Goal: Task Accomplishment & Management: Use online tool/utility

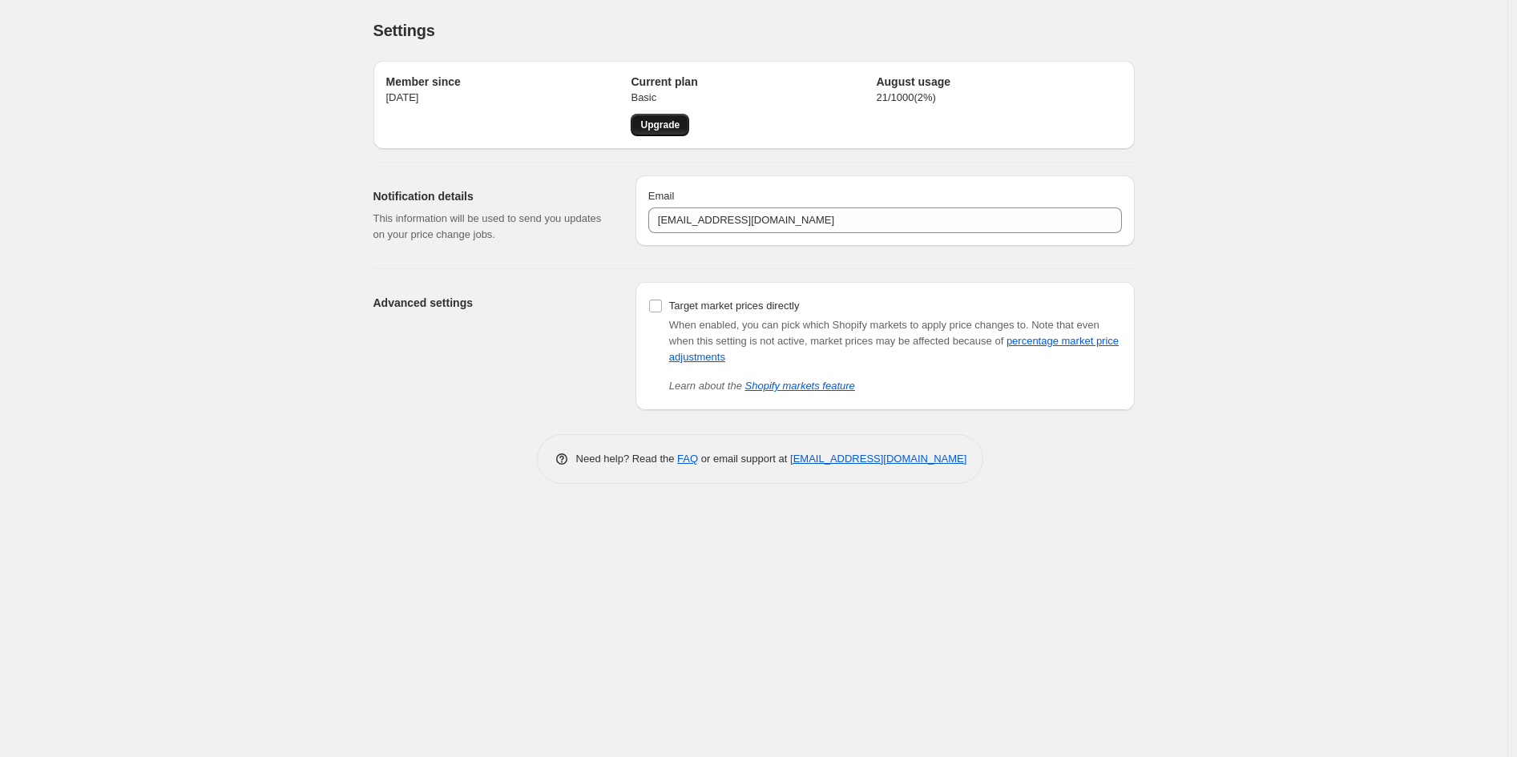
click at [671, 127] on span "Upgrade" at bounding box center [659, 125] width 39 height 13
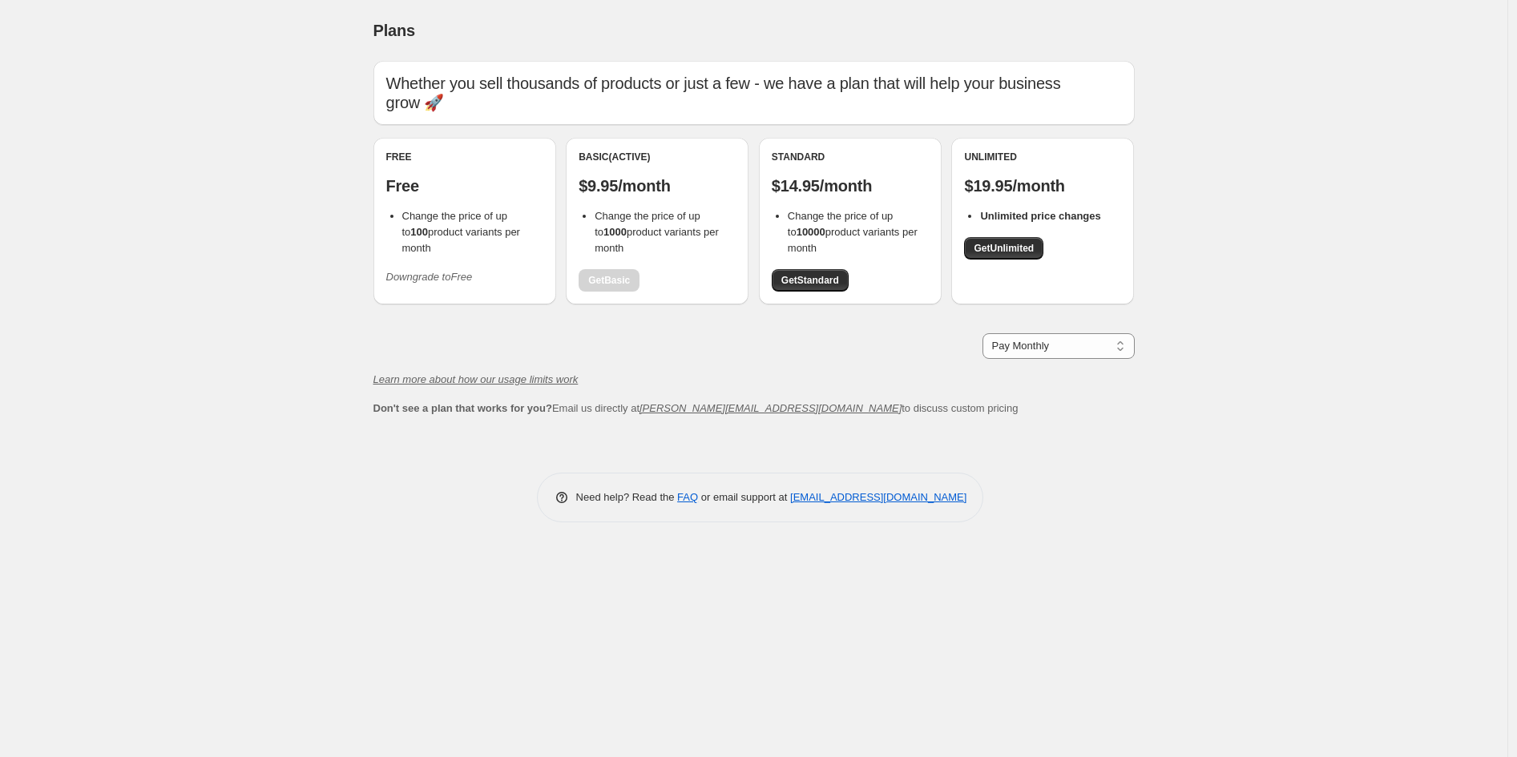
click at [451, 271] on icon "Downgrade to Free" at bounding box center [429, 277] width 87 height 12
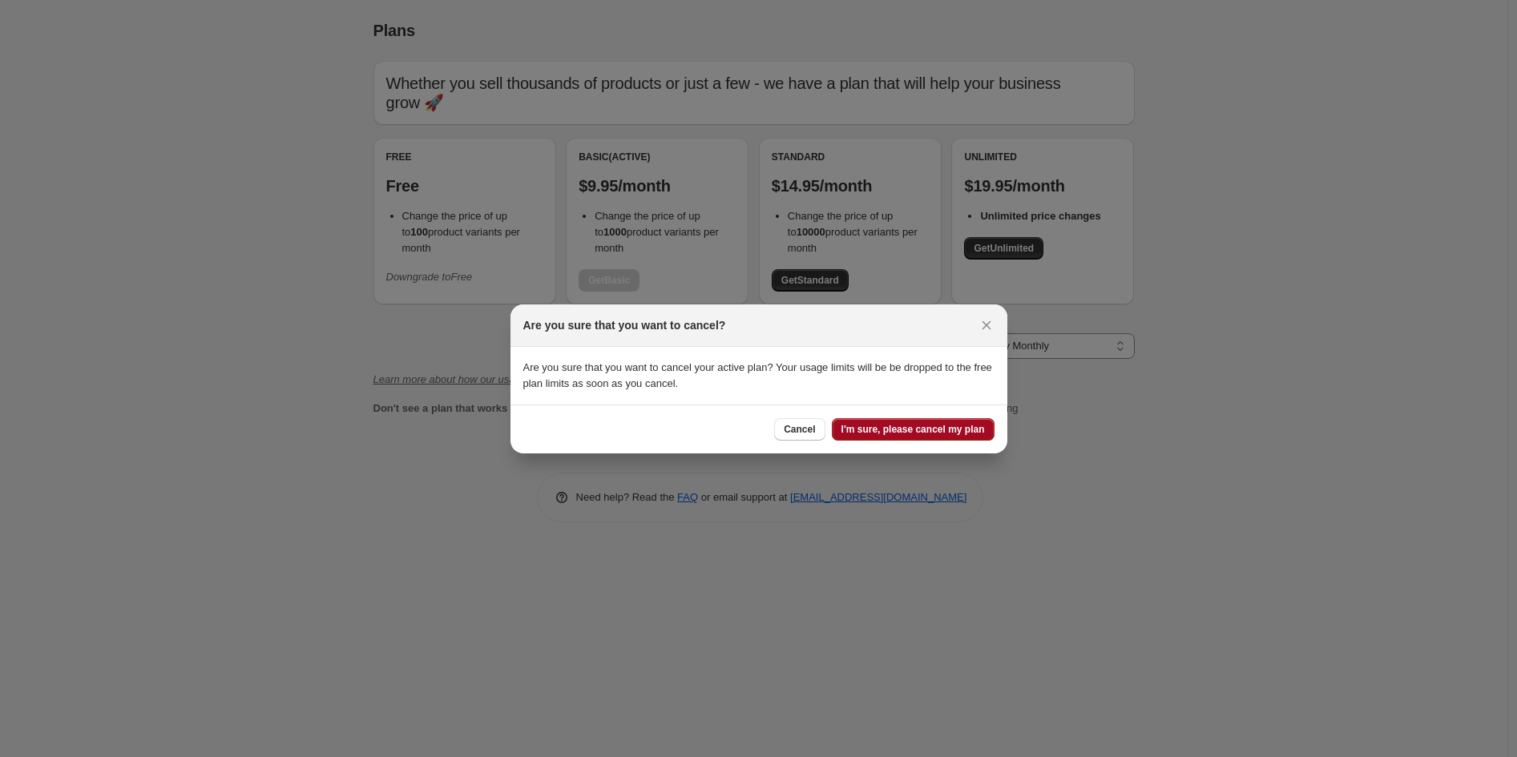
click at [933, 425] on span "I'm sure, please cancel my plan" at bounding box center [912, 429] width 143 height 13
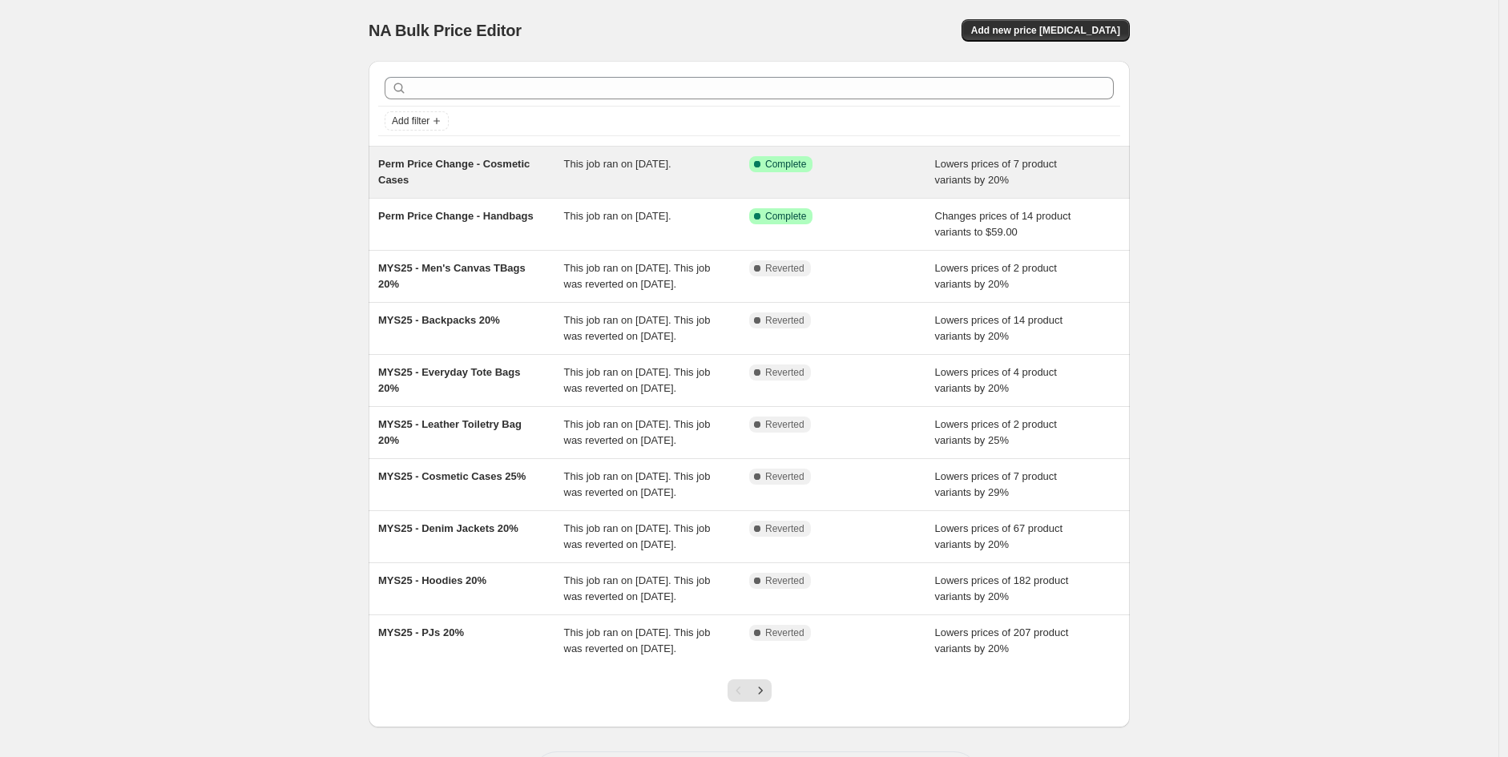
click at [844, 172] on div "Success Complete Complete" at bounding box center [842, 172] width 186 height 32
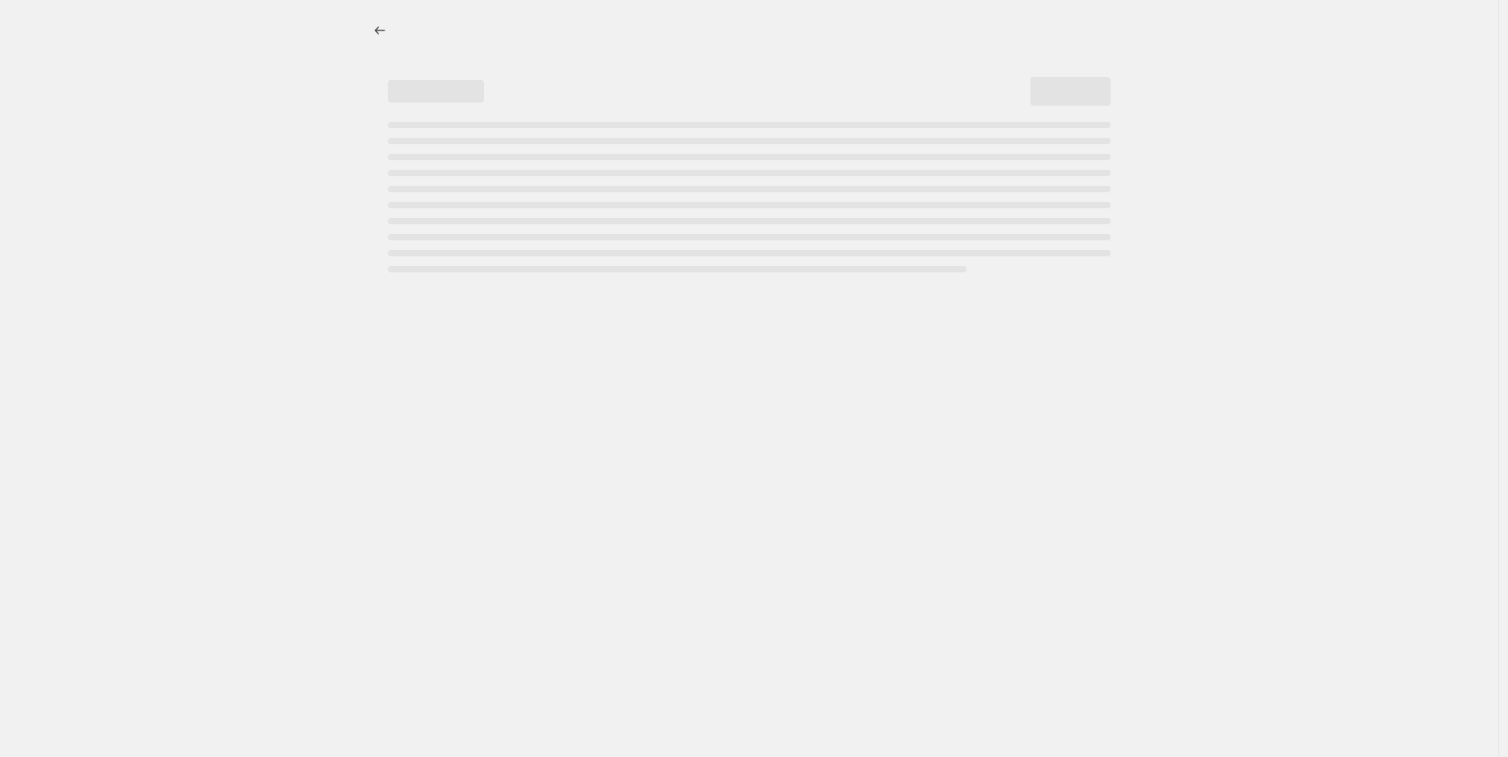
select select "percentage"
select select "collection"
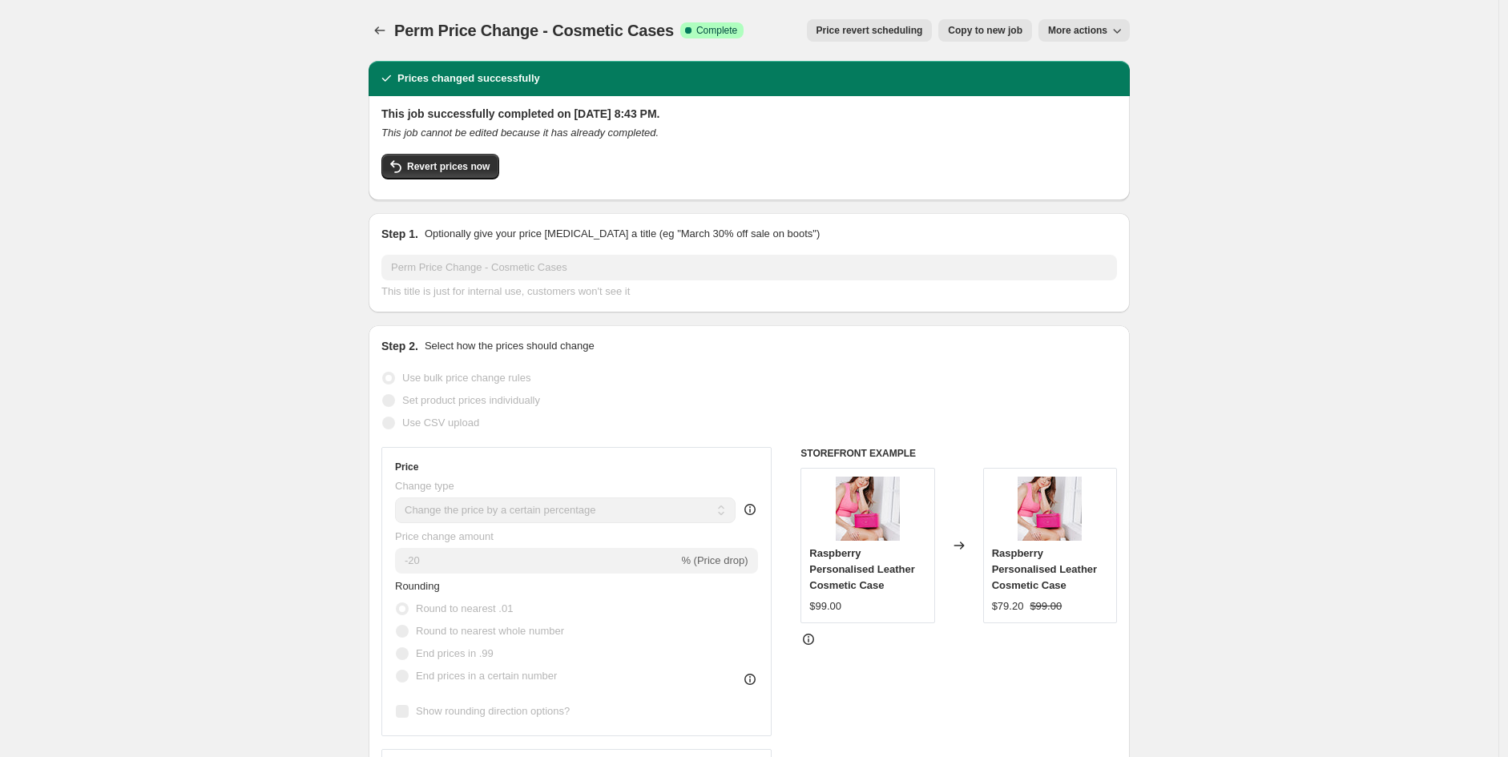
click at [993, 33] on span "Copy to new job" at bounding box center [985, 30] width 75 height 13
select select "percentage"
select select "collection"
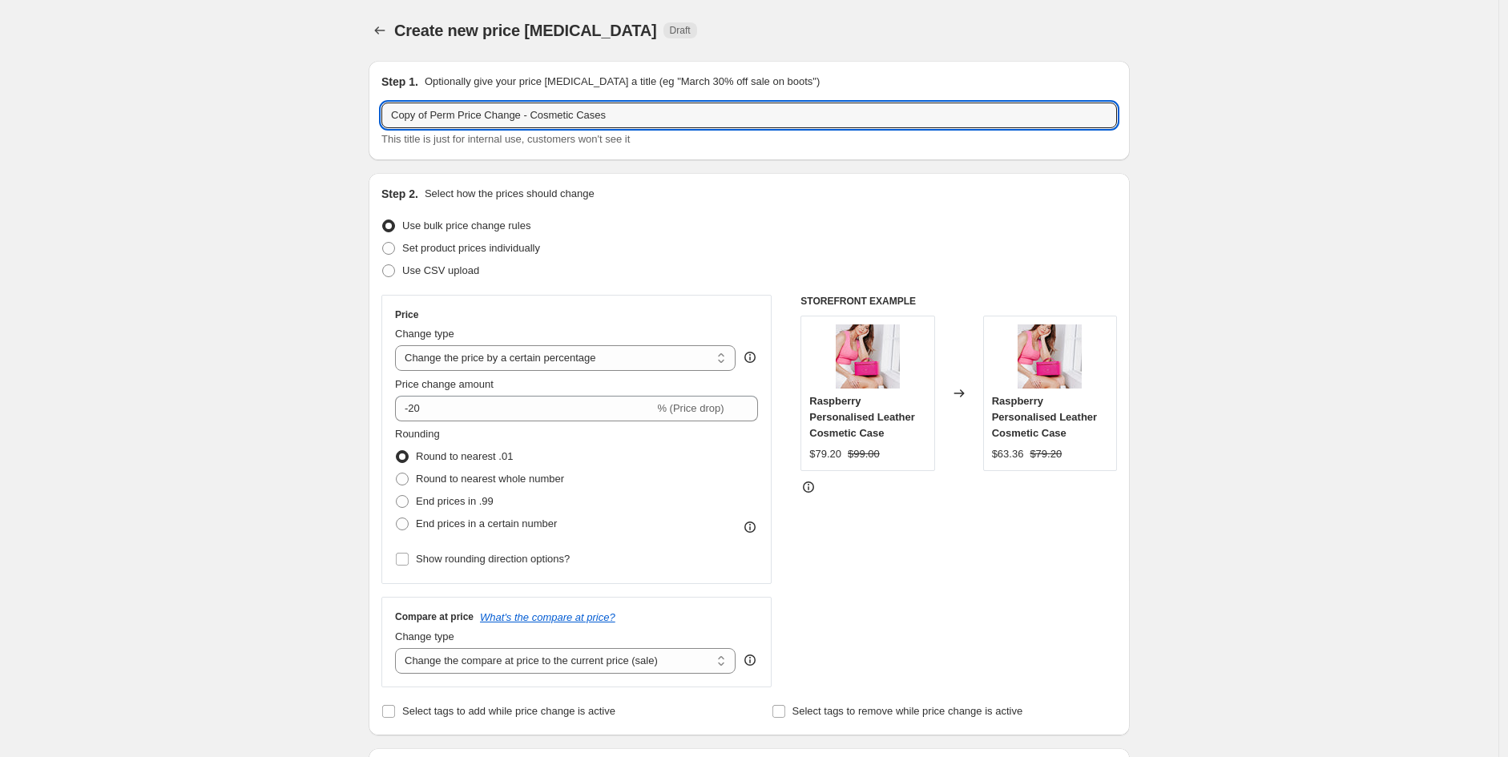
drag, startPoint x: 370, startPoint y: 111, endPoint x: 256, endPoint y: 112, distance: 113.8
click at [630, 121] on input "Perm Price Change - Cosmetic Cases" at bounding box center [748, 116] width 735 height 26
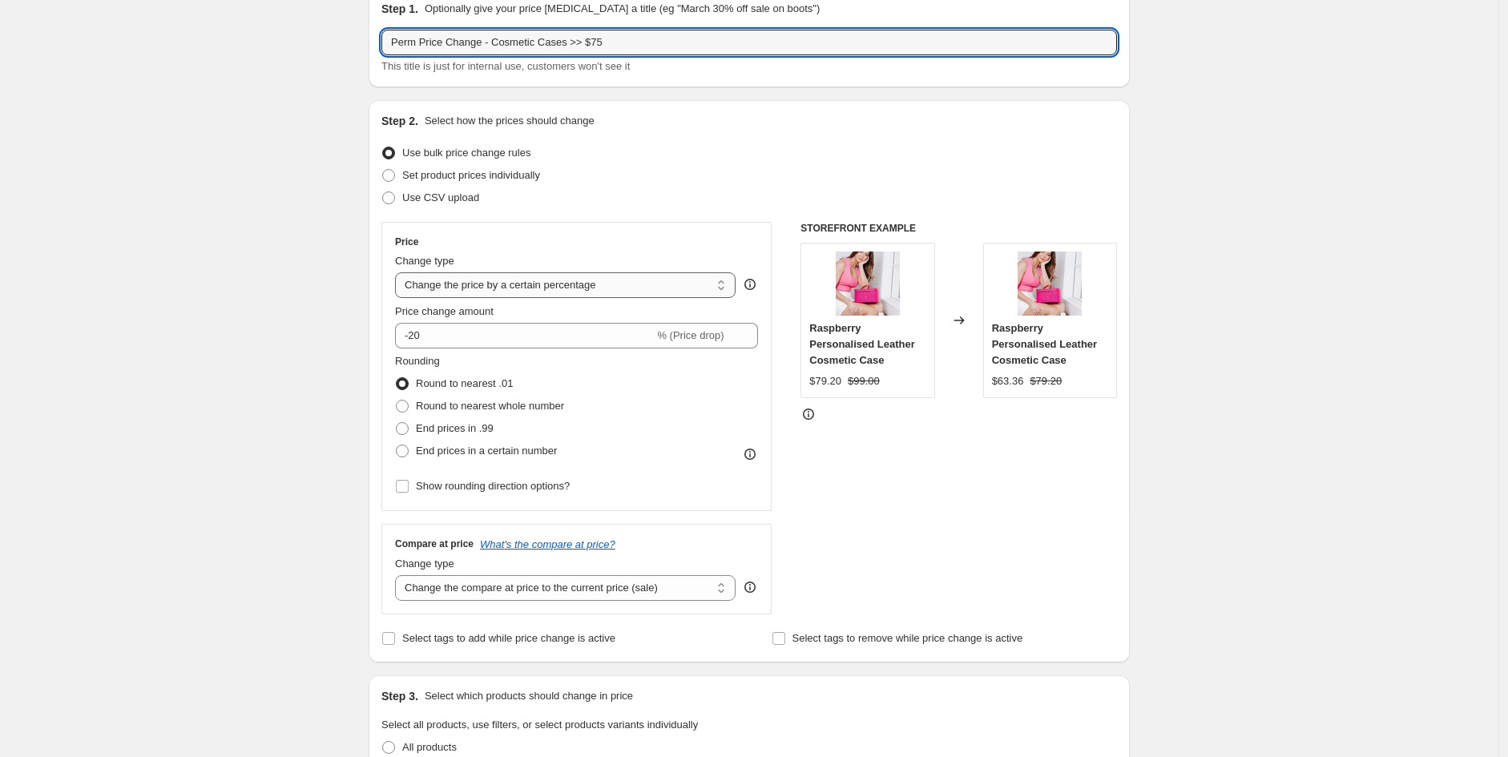
scroll to position [178, 0]
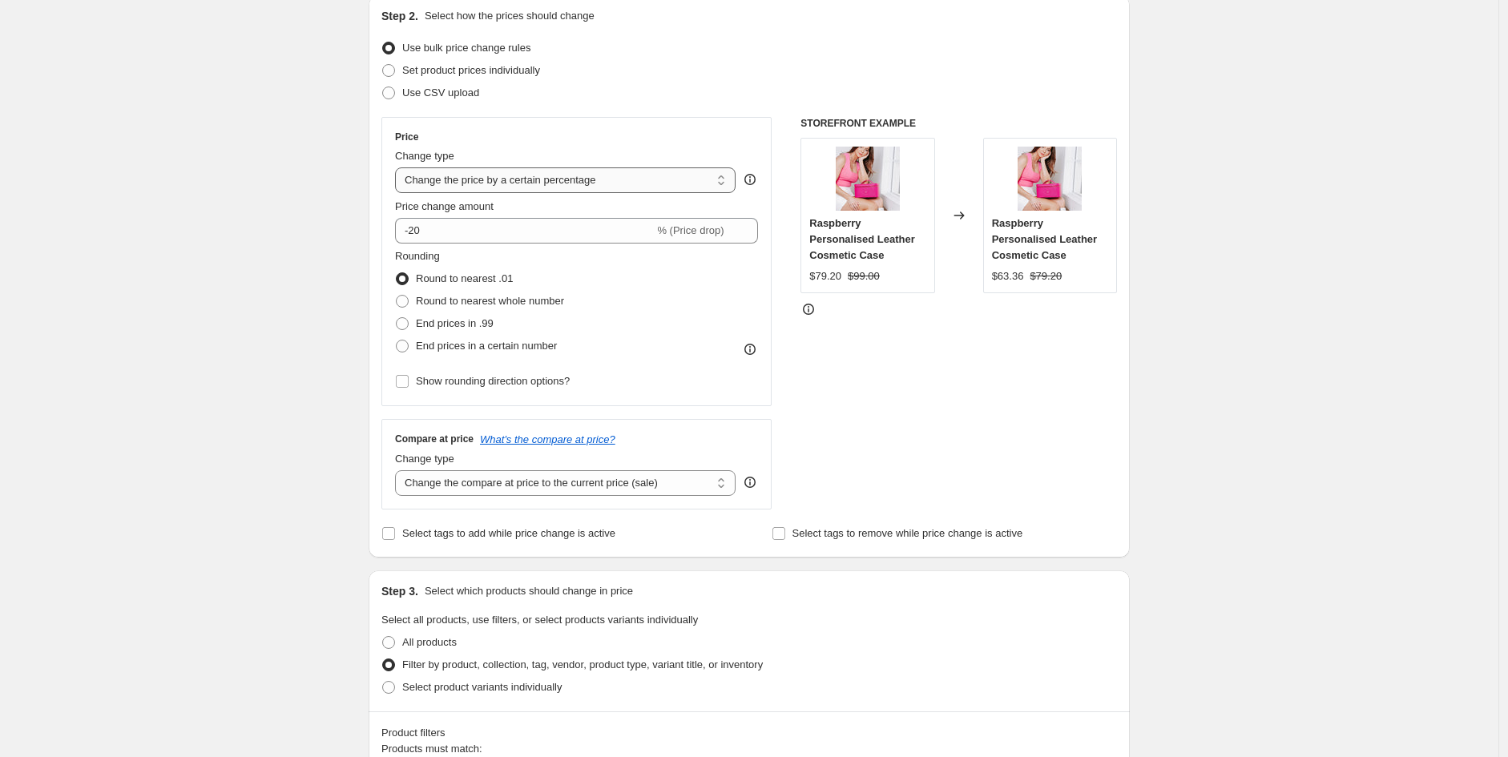
type input "Perm Price Change - Cosmetic Cases >> $75"
click at [591, 179] on select "Change the price to a certain amount Change the price by a certain amount Chang…" at bounding box center [565, 180] width 340 height 26
select select "to"
click at [399, 167] on select "Change the price to a certain amount Change the price by a certain amount Chang…" at bounding box center [565, 180] width 340 height 26
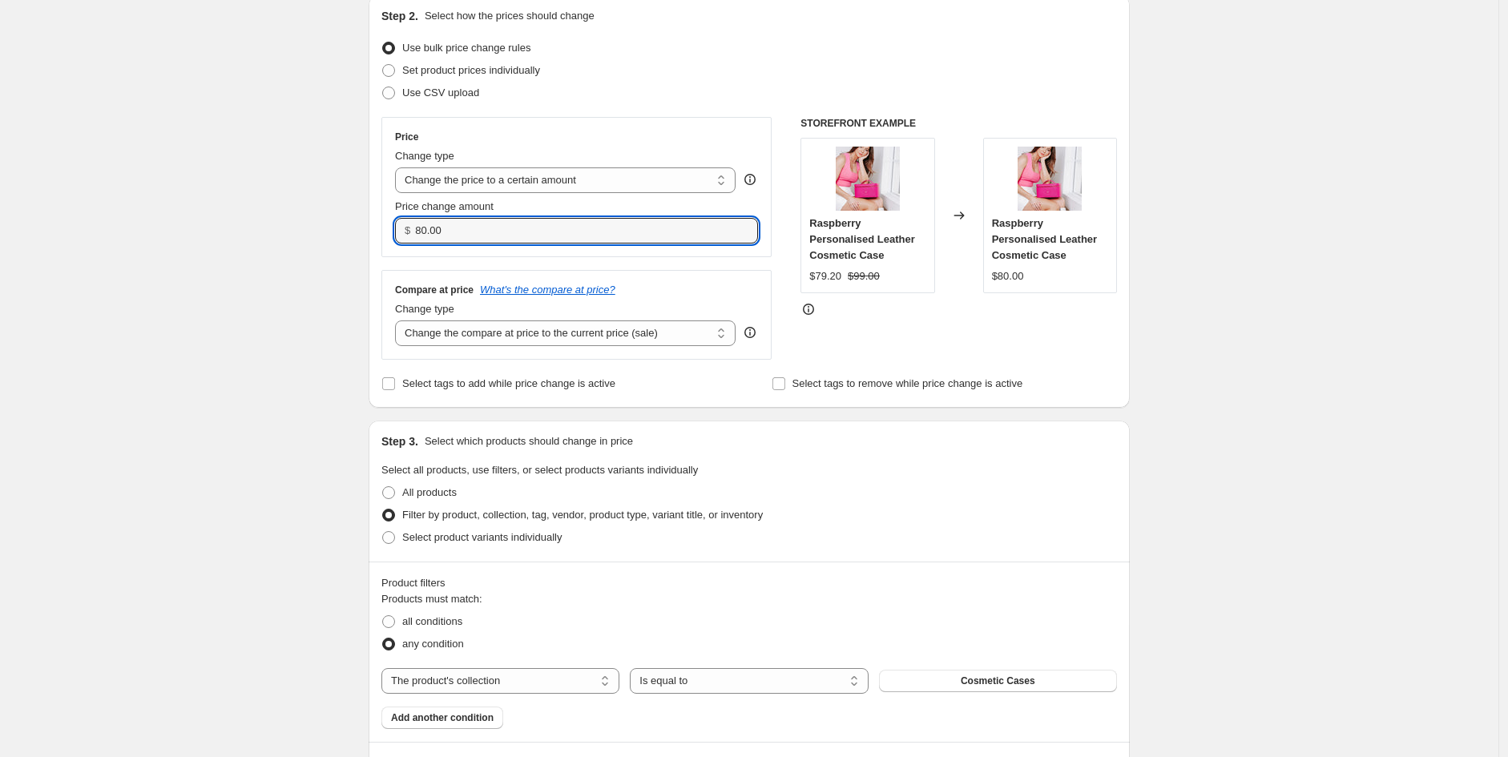
drag, startPoint x: 375, startPoint y: 226, endPoint x: 372, endPoint y: 203, distance: 22.7
click at [375, 225] on div "Step 2. Select how the prices should change Use bulk price change rules Set pro…" at bounding box center [749, 201] width 761 height 413
type input "75.00"
click at [1182, 363] on div "Create new price change job. This page is ready Create new price change job Dra…" at bounding box center [749, 641] width 1498 height 1638
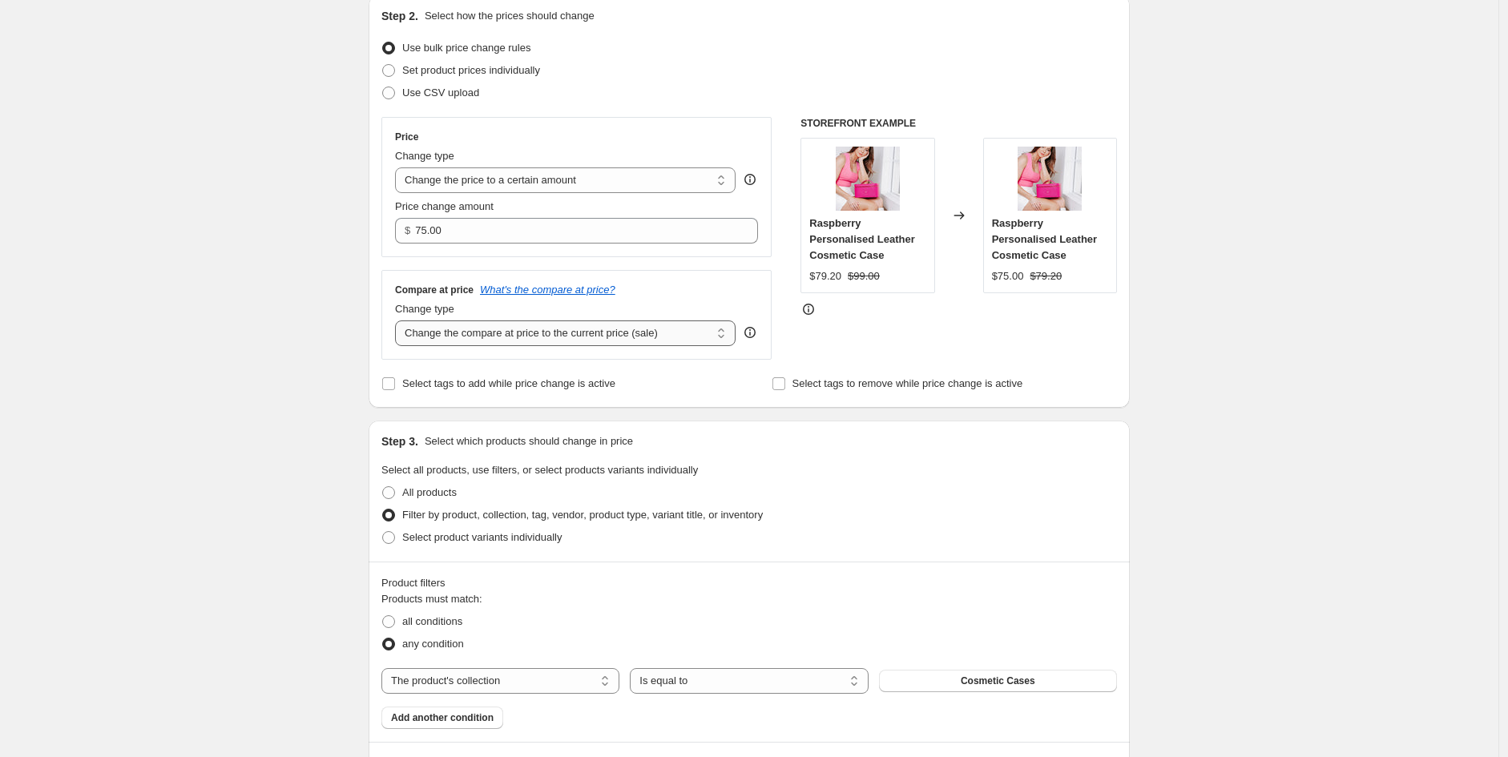
click at [527, 337] on select "Change the compare at price to the current price (sale) Change the compare at p…" at bounding box center [565, 333] width 340 height 26
select select "to"
click at [399, 321] on select "Change the compare at price to the current price (sale) Change the compare at p…" at bounding box center [565, 333] width 340 height 26
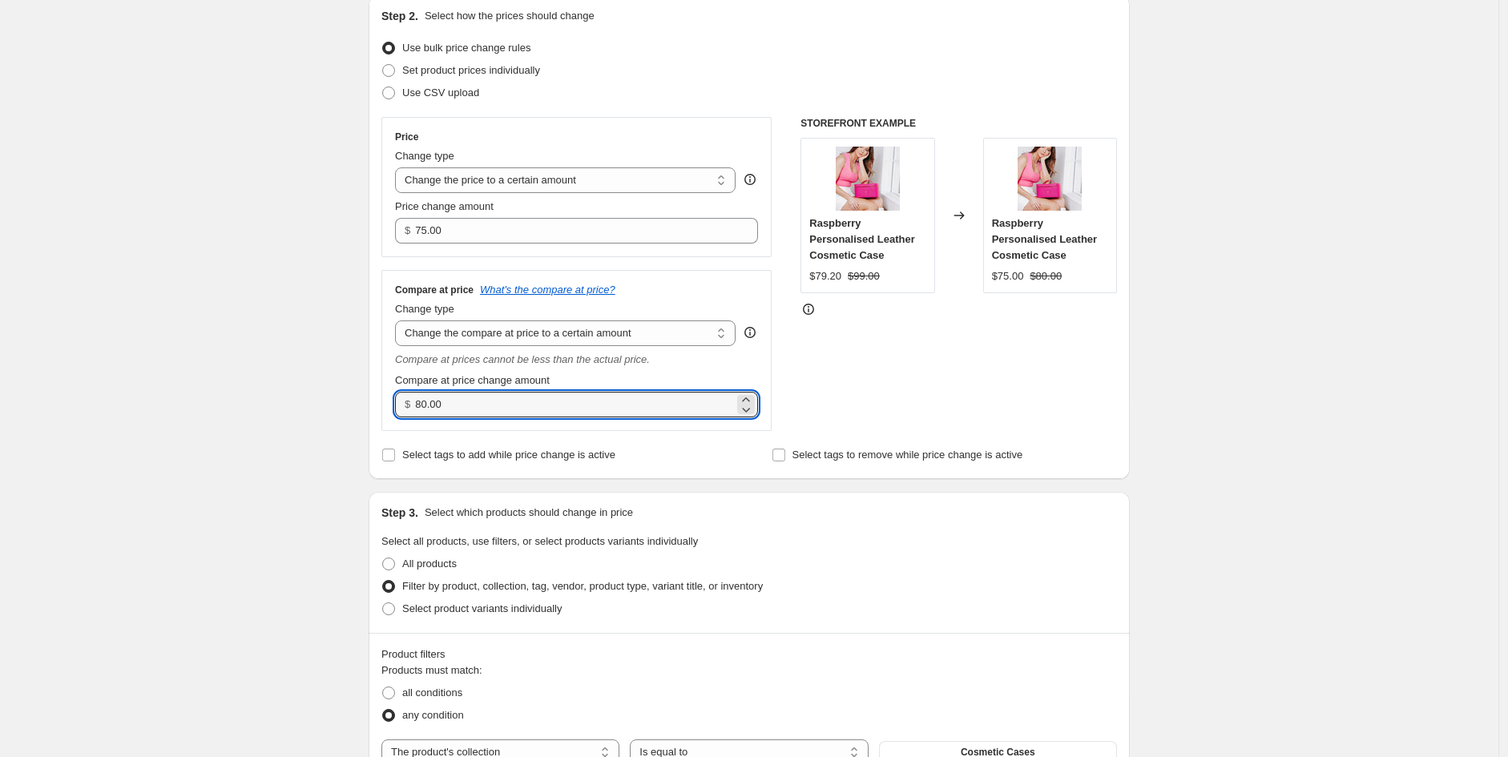
drag, startPoint x: 461, startPoint y: 403, endPoint x: 318, endPoint y: 403, distance: 143.4
click at [318, 403] on div "Create new price change job. This page is ready Create new price change job Dra…" at bounding box center [749, 676] width 1498 height 1709
click at [989, 341] on div "STOREFRONT EXAMPLE Raspberry Personalised Leather Cosmetic Case $79.20 $99.00 C…" at bounding box center [958, 274] width 316 height 314
drag, startPoint x: 457, startPoint y: 409, endPoint x: 385, endPoint y: 388, distance: 76.0
click at [381, 413] on div "Step 2. Select how the prices should change Use bulk price change rules Set pro…" at bounding box center [749, 237] width 761 height 484
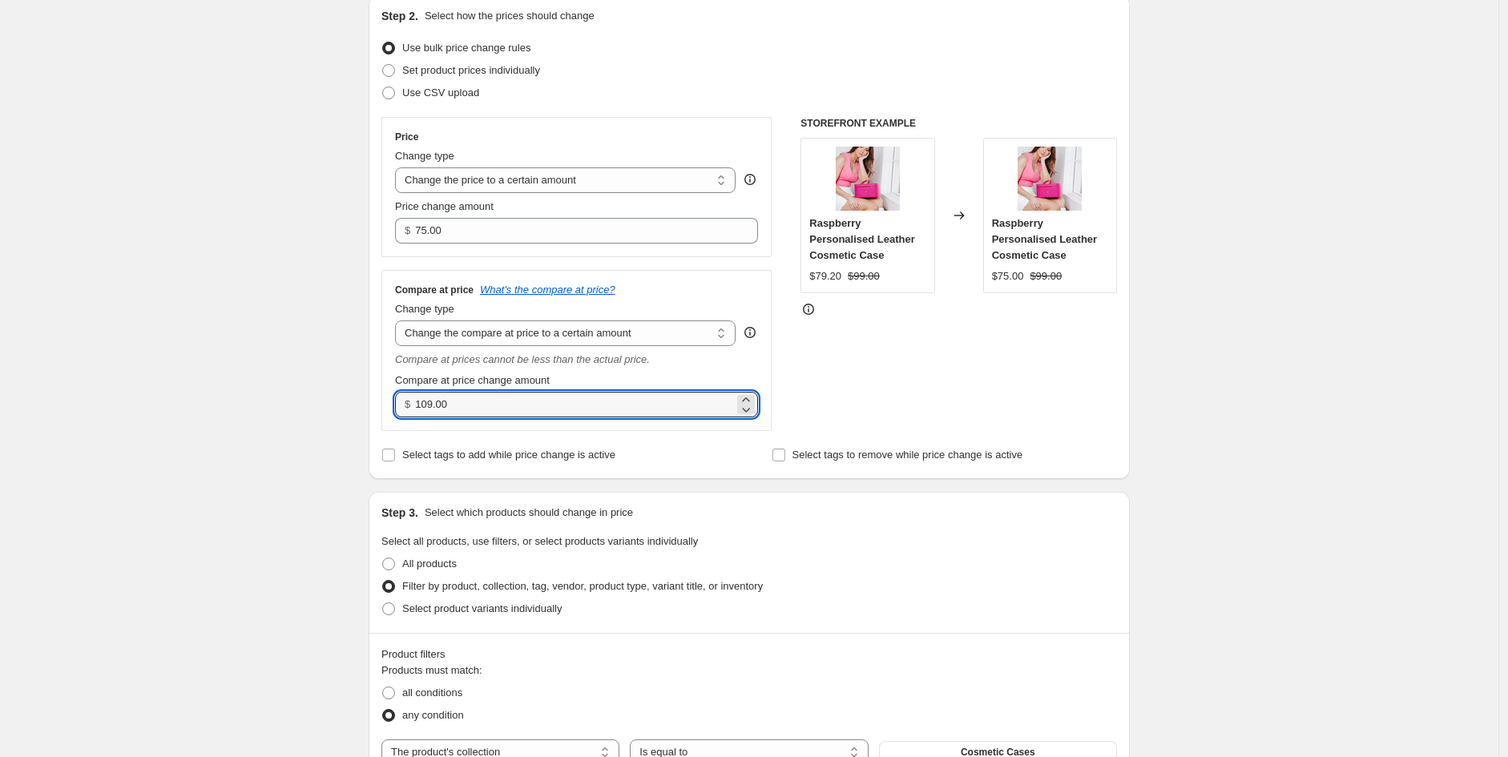
click at [1082, 354] on div "STOREFRONT EXAMPLE Raspberry Personalised Leather Cosmetic Case $79.20 $99.00 C…" at bounding box center [958, 274] width 316 height 314
drag, startPoint x: 458, startPoint y: 397, endPoint x: 381, endPoint y: 397, distance: 76.9
click at [381, 397] on div "Step 2. Select how the prices should change Use bulk price change rules Set pro…" at bounding box center [749, 237] width 761 height 484
type input "99.00"
click at [945, 373] on div "STOREFRONT EXAMPLE Raspberry Personalised Leather Cosmetic Case $79.20 $99.00 C…" at bounding box center [958, 274] width 316 height 314
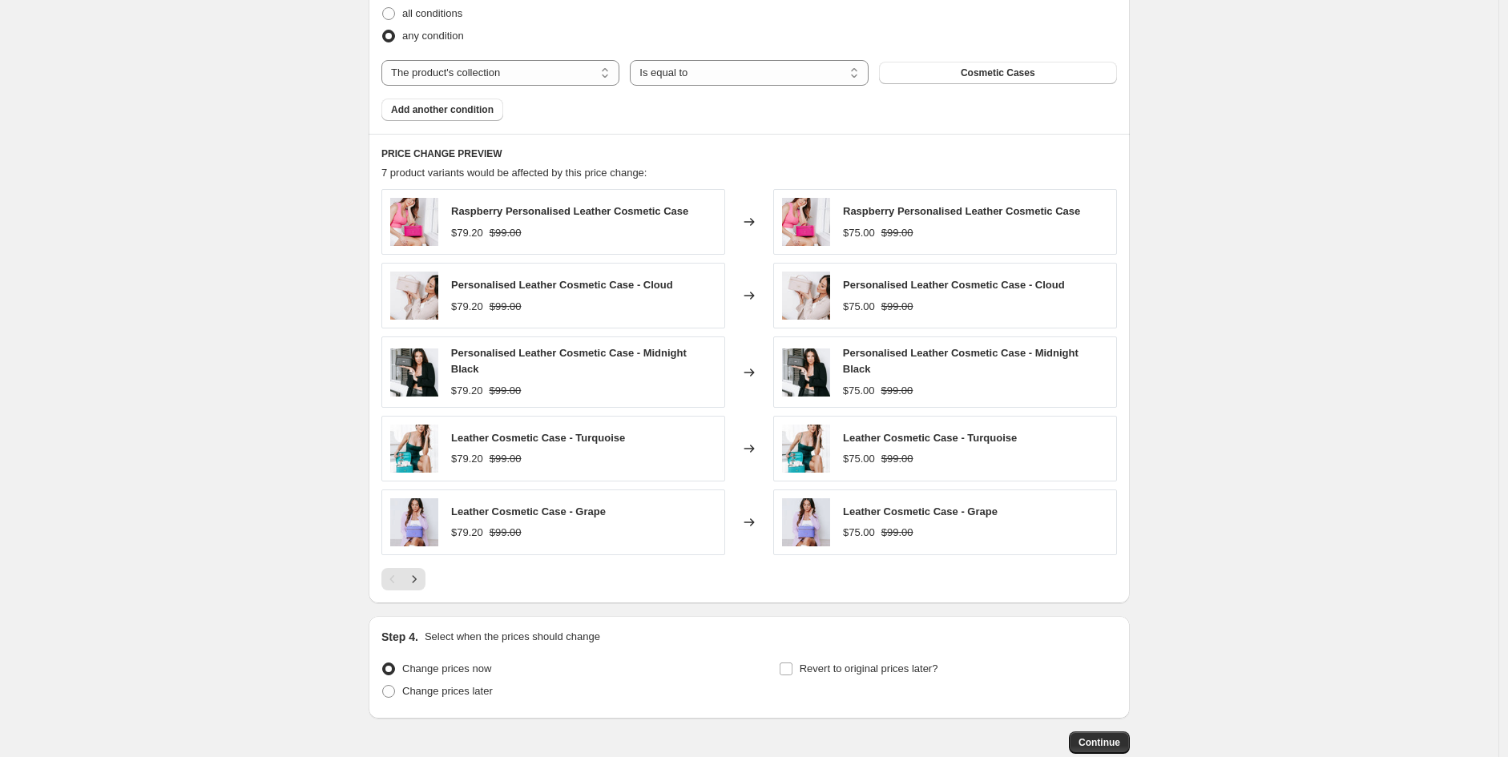
scroll to position [949, 0]
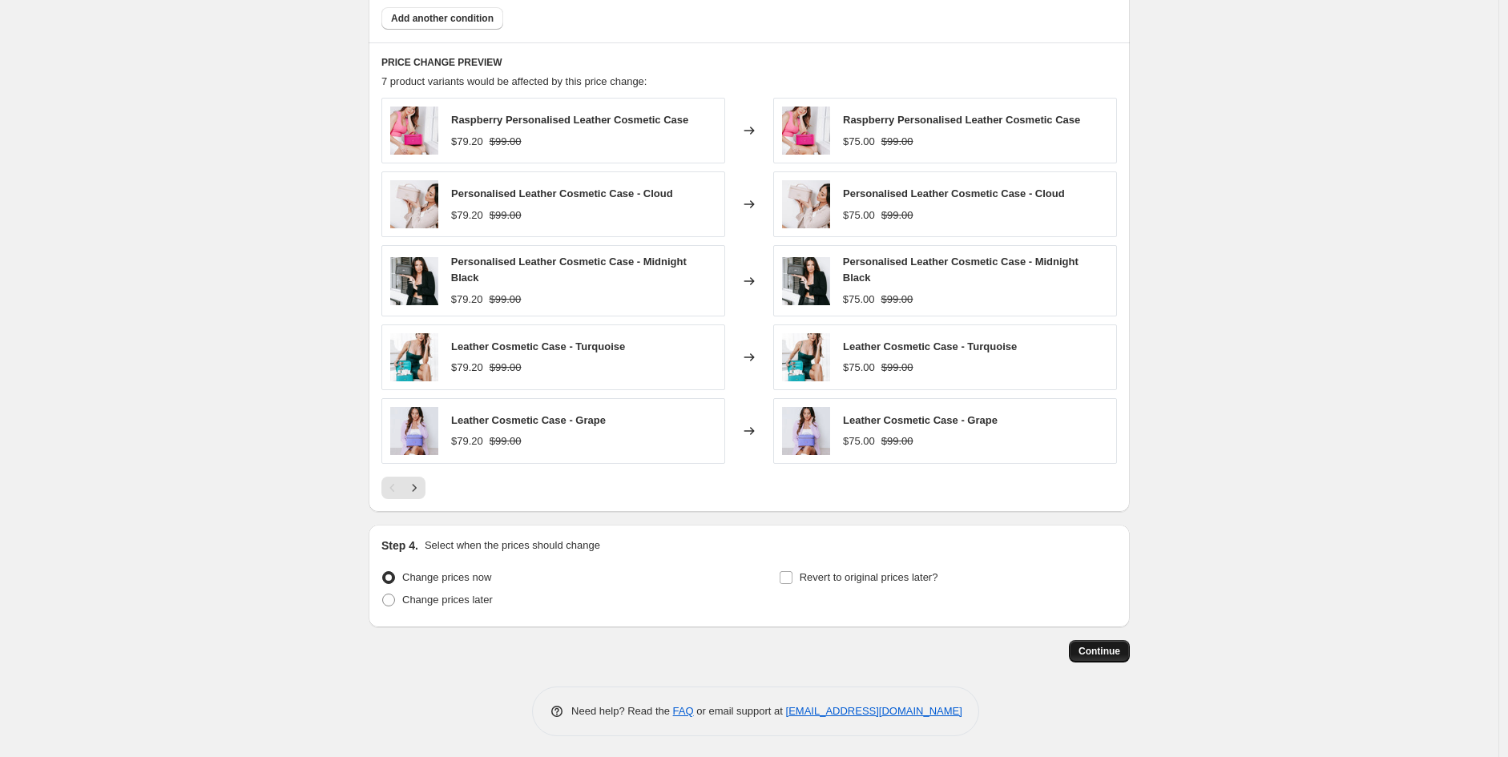
click at [1104, 647] on span "Continue" at bounding box center [1099, 651] width 42 height 13
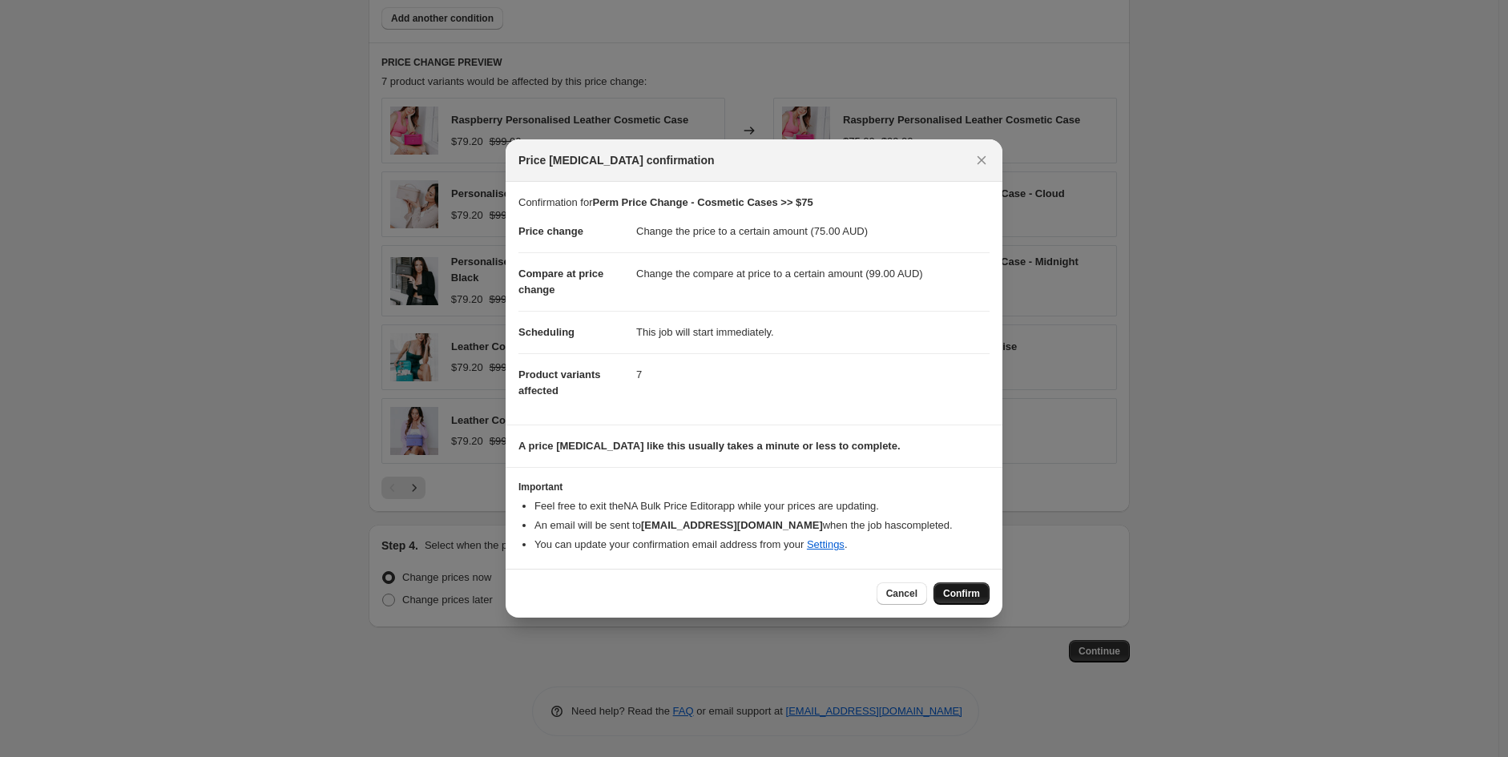
click at [954, 590] on span "Confirm" at bounding box center [961, 593] width 37 height 13
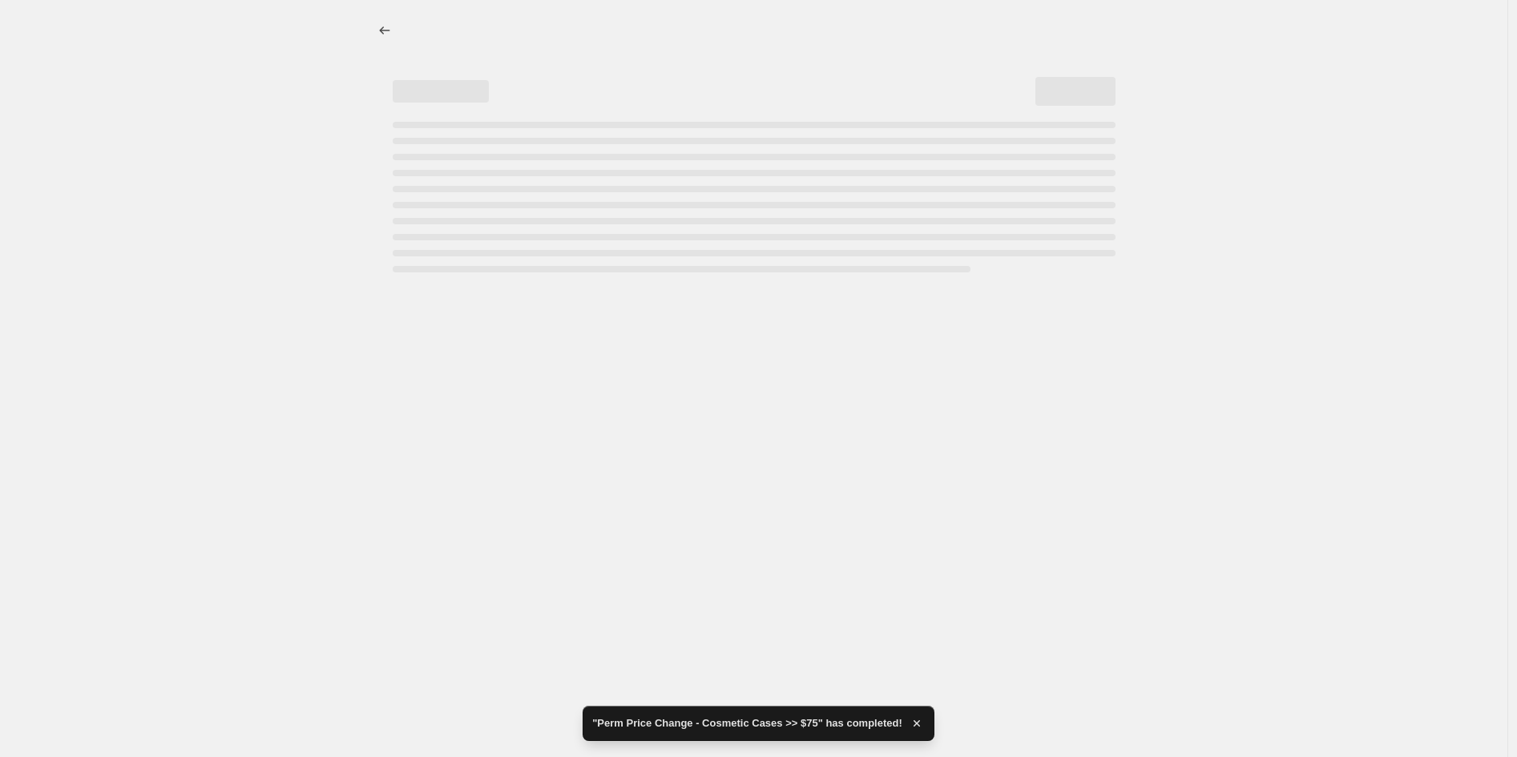
select select "to"
select select "collection"
